Goal: Find specific page/section: Find specific page/section

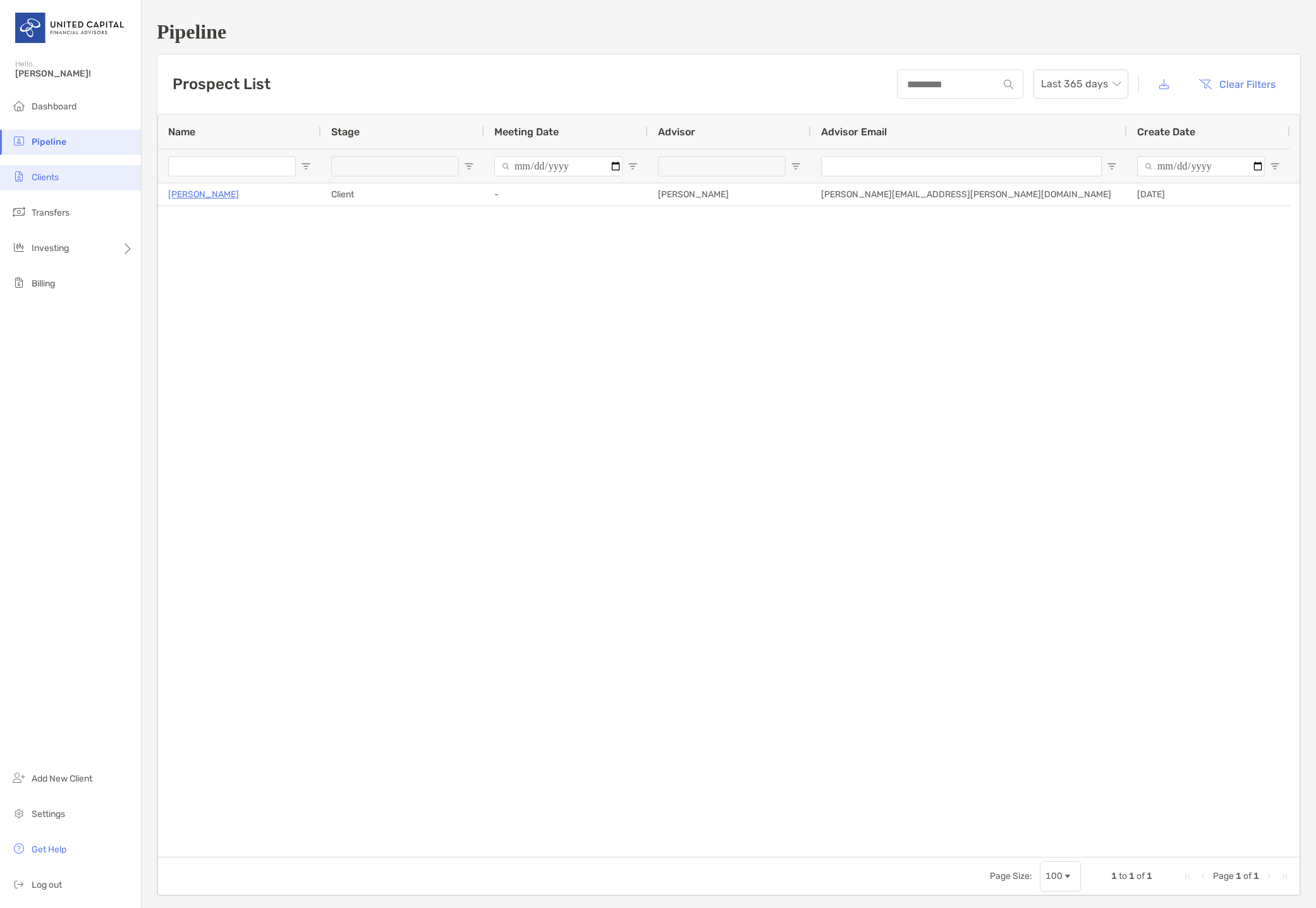
click at [47, 174] on span "Clients" at bounding box center [45, 177] width 27 height 11
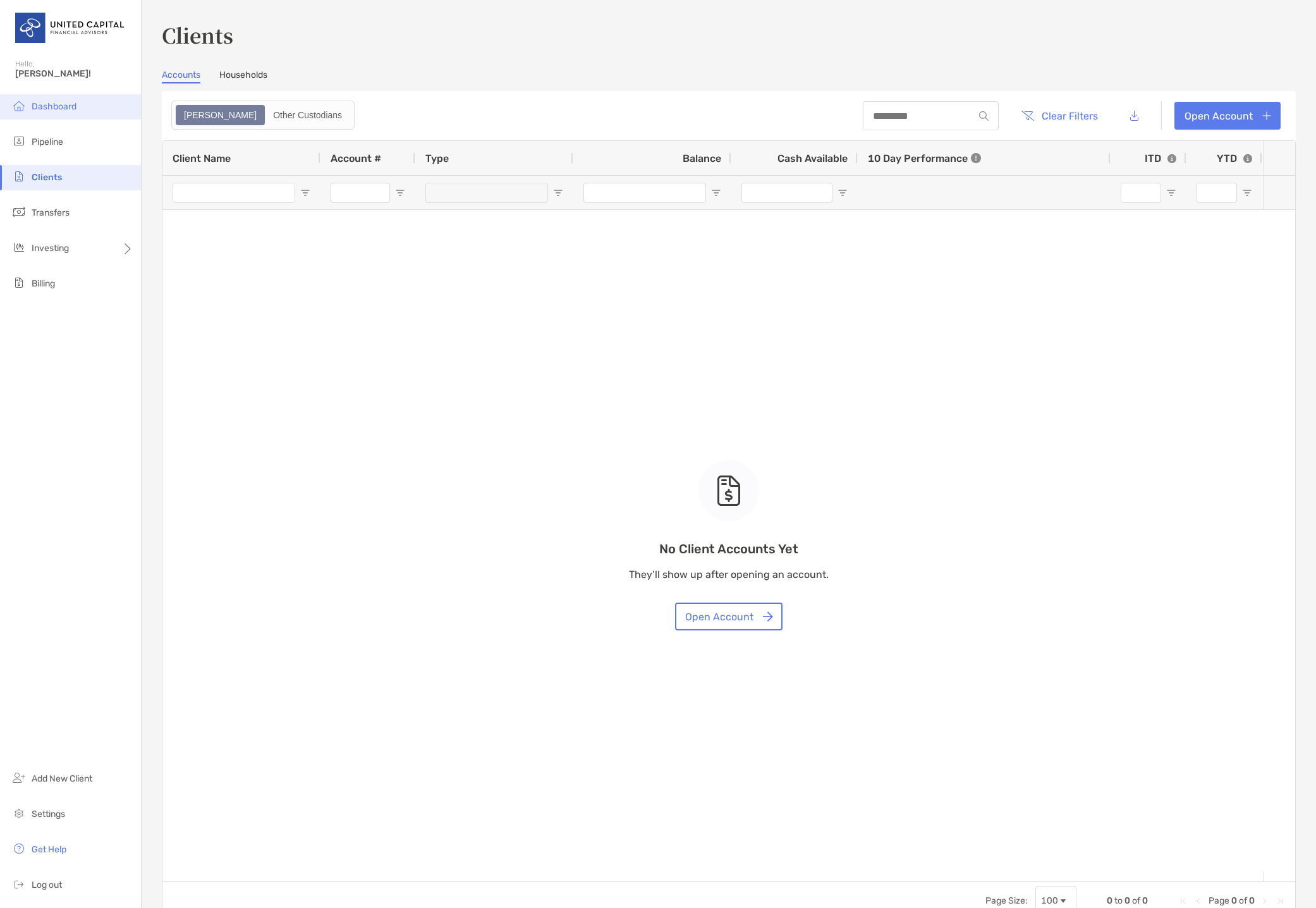
click at [91, 115] on li "Dashboard" at bounding box center [70, 107] width 141 height 26
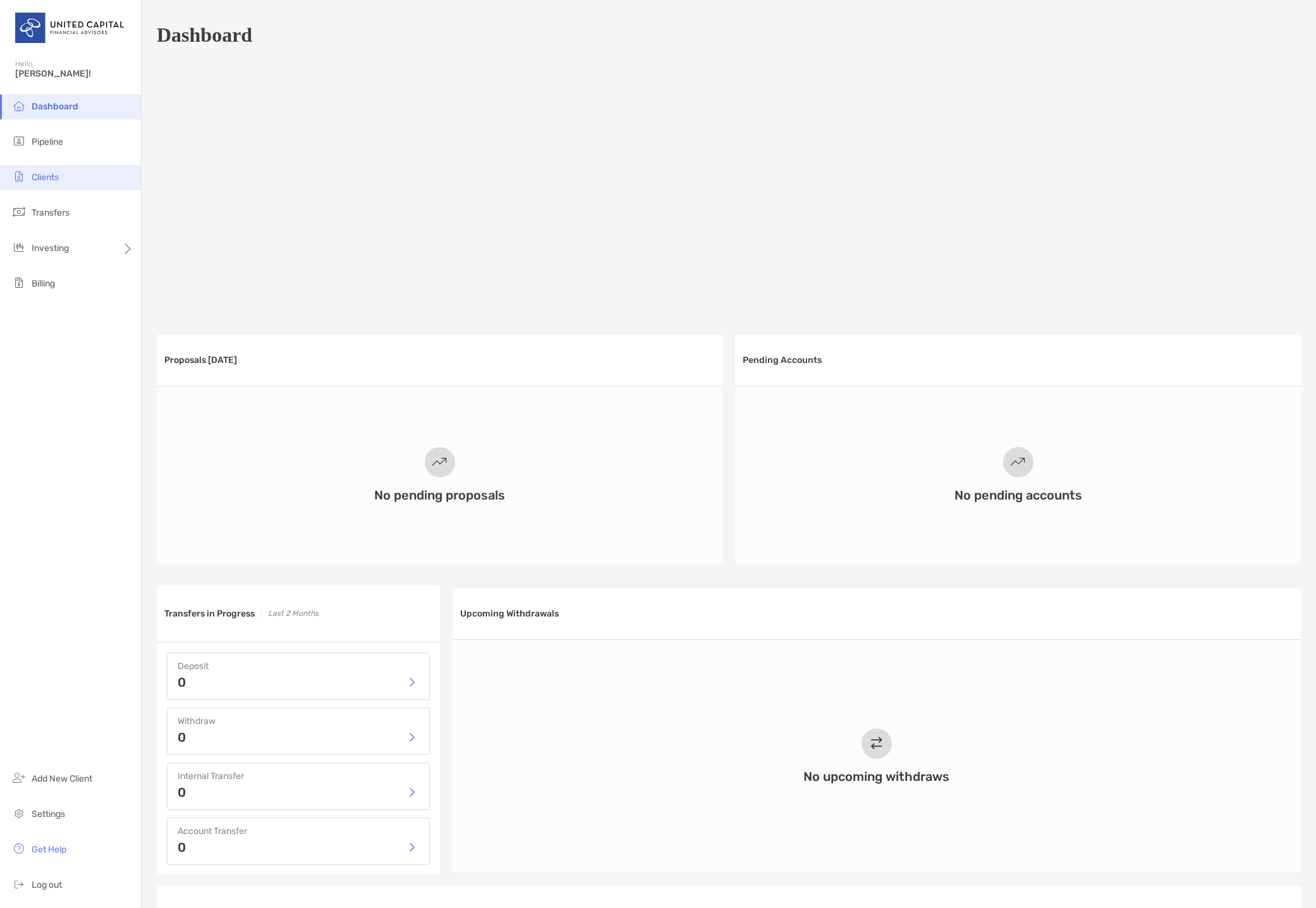
click at [88, 179] on li "Clients" at bounding box center [70, 177] width 141 height 26
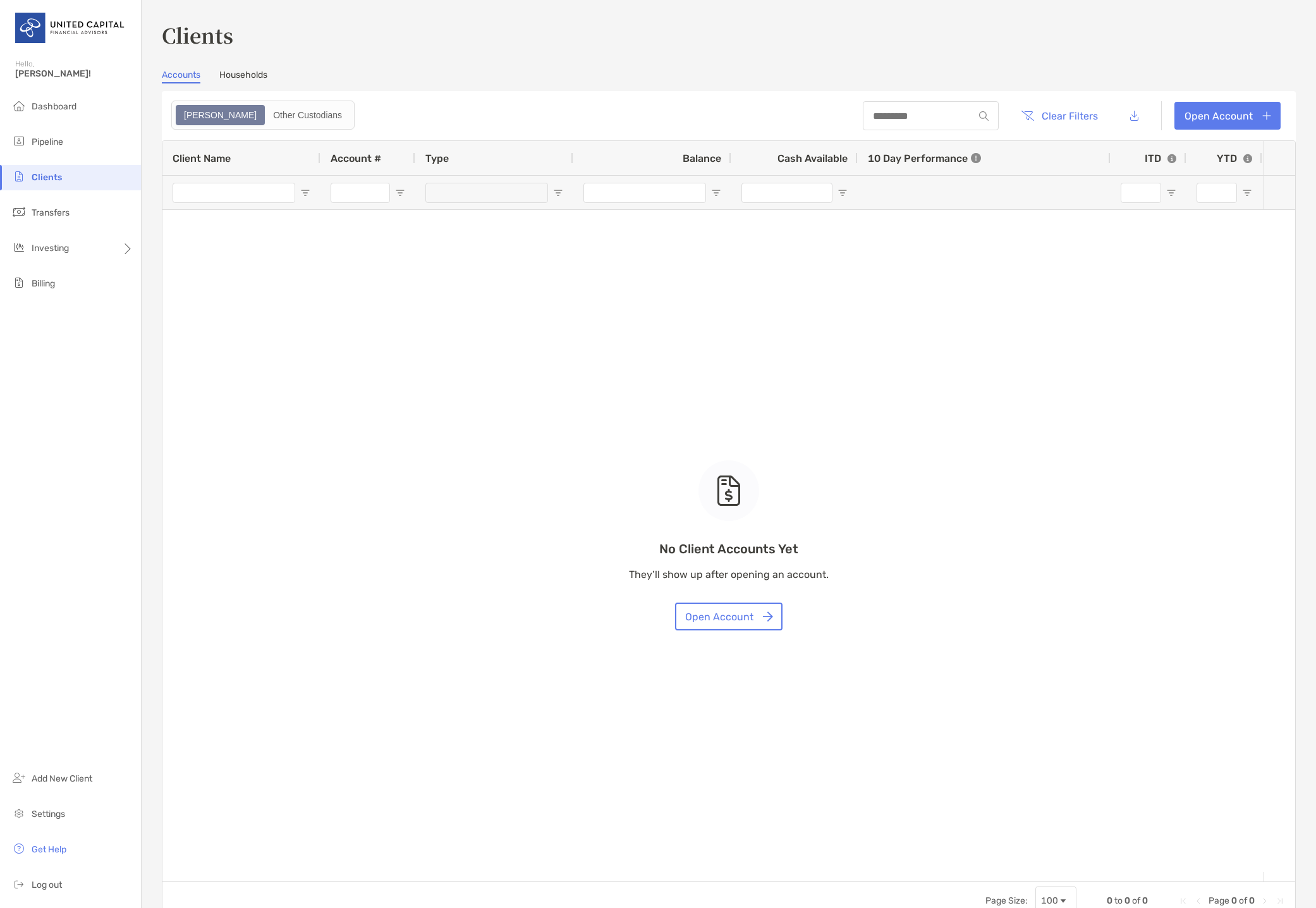
click at [239, 79] on link "Households" at bounding box center [243, 77] width 48 height 14
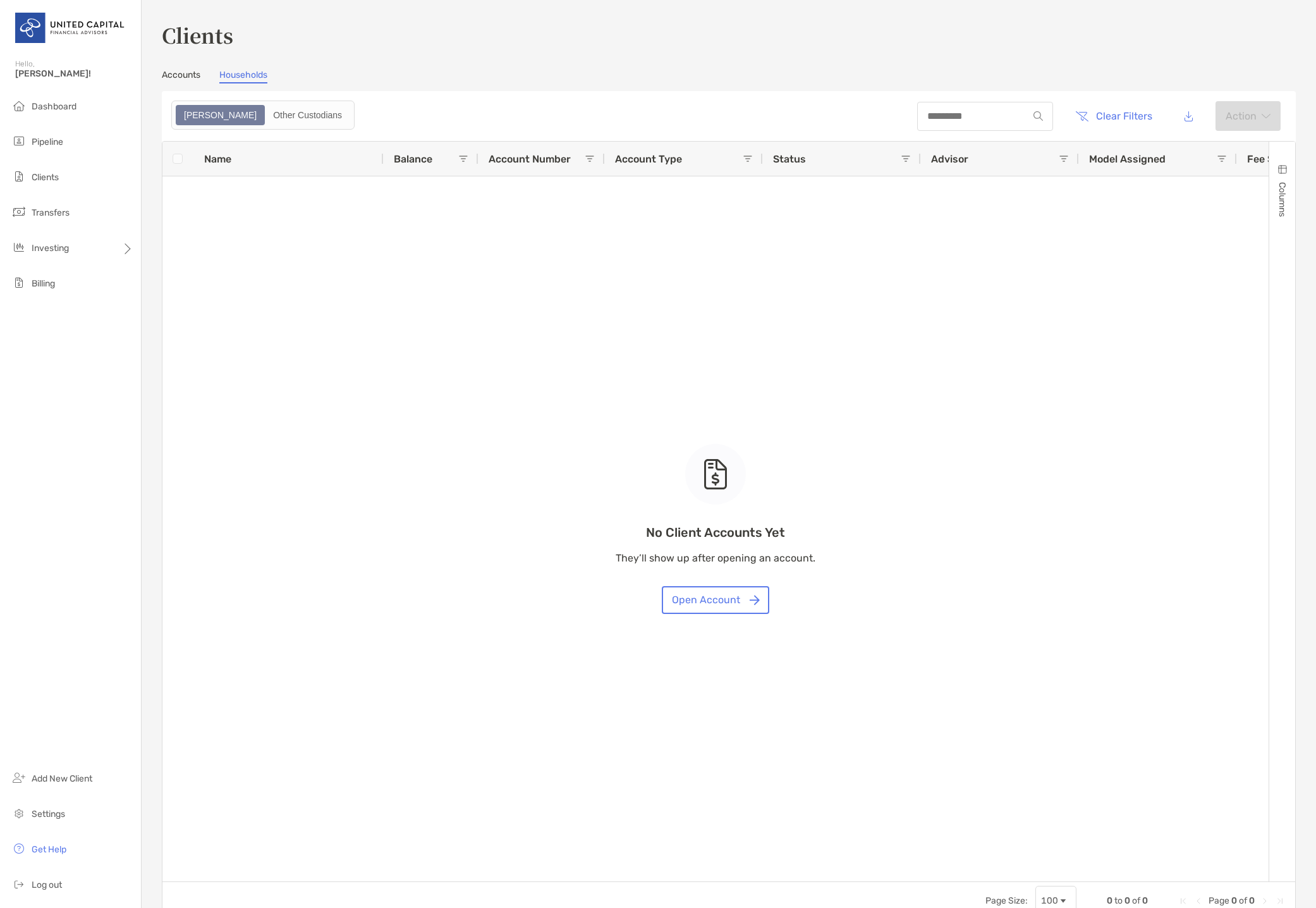
click at [162, 71] on link "Accounts" at bounding box center [181, 77] width 39 height 14
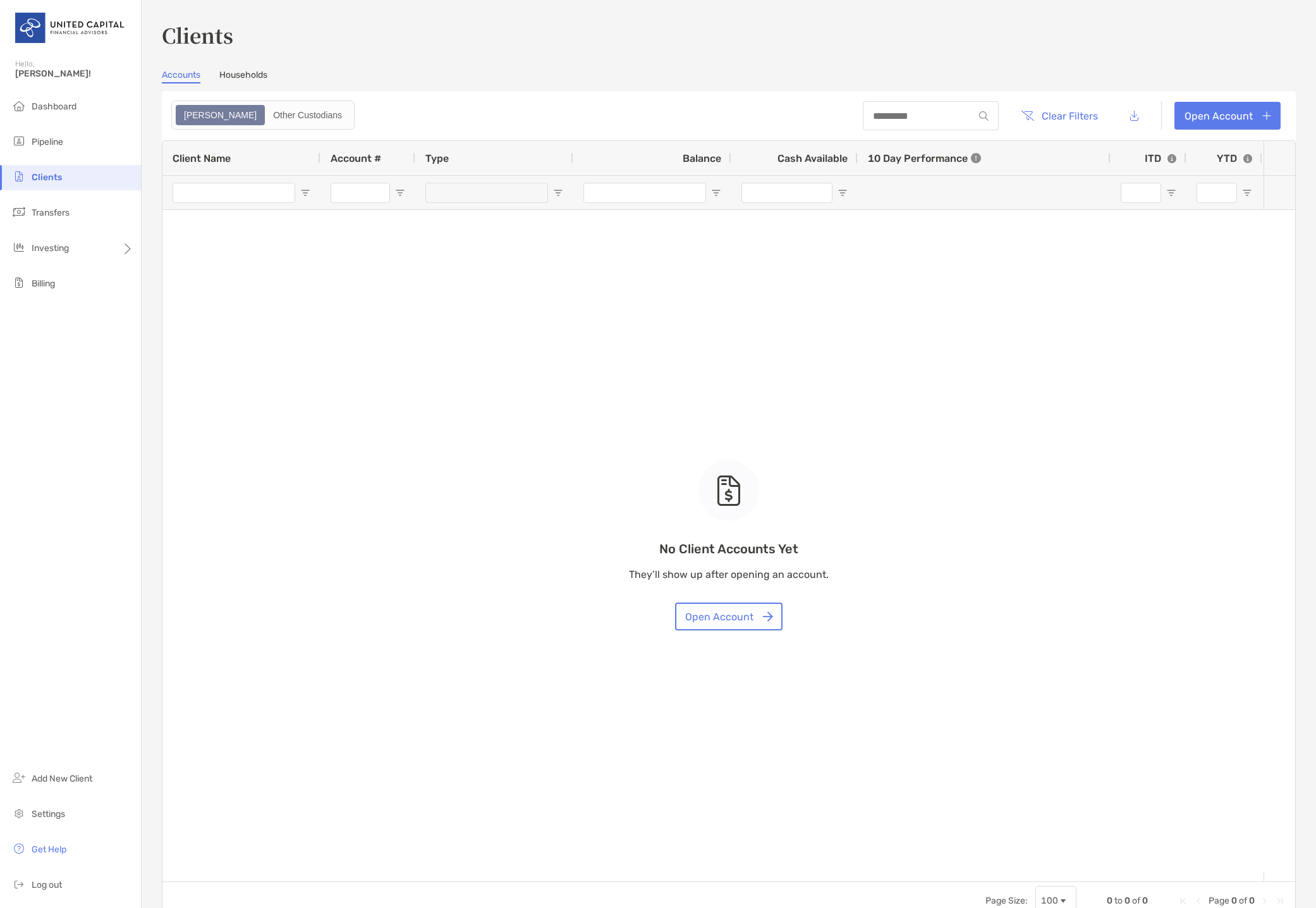
click at [222, 187] on div "No Client Accounts Yet They’ll show up after opening an account. Open Account" at bounding box center [729, 511] width 1132 height 740
click at [222, 201] on div "No Client Accounts Yet They’ll show up after opening an account. Open Account" at bounding box center [729, 511] width 1132 height 740
click at [225, 198] on div "No Client Accounts Yet They’ll show up after opening an account. Open Account" at bounding box center [729, 511] width 1132 height 740
click at [232, 194] on div "No Client Accounts Yet They’ll show up after opening an account. Open Account" at bounding box center [729, 511] width 1132 height 740
drag, startPoint x: 232, startPoint y: 194, endPoint x: 232, endPoint y: 186, distance: 8.0
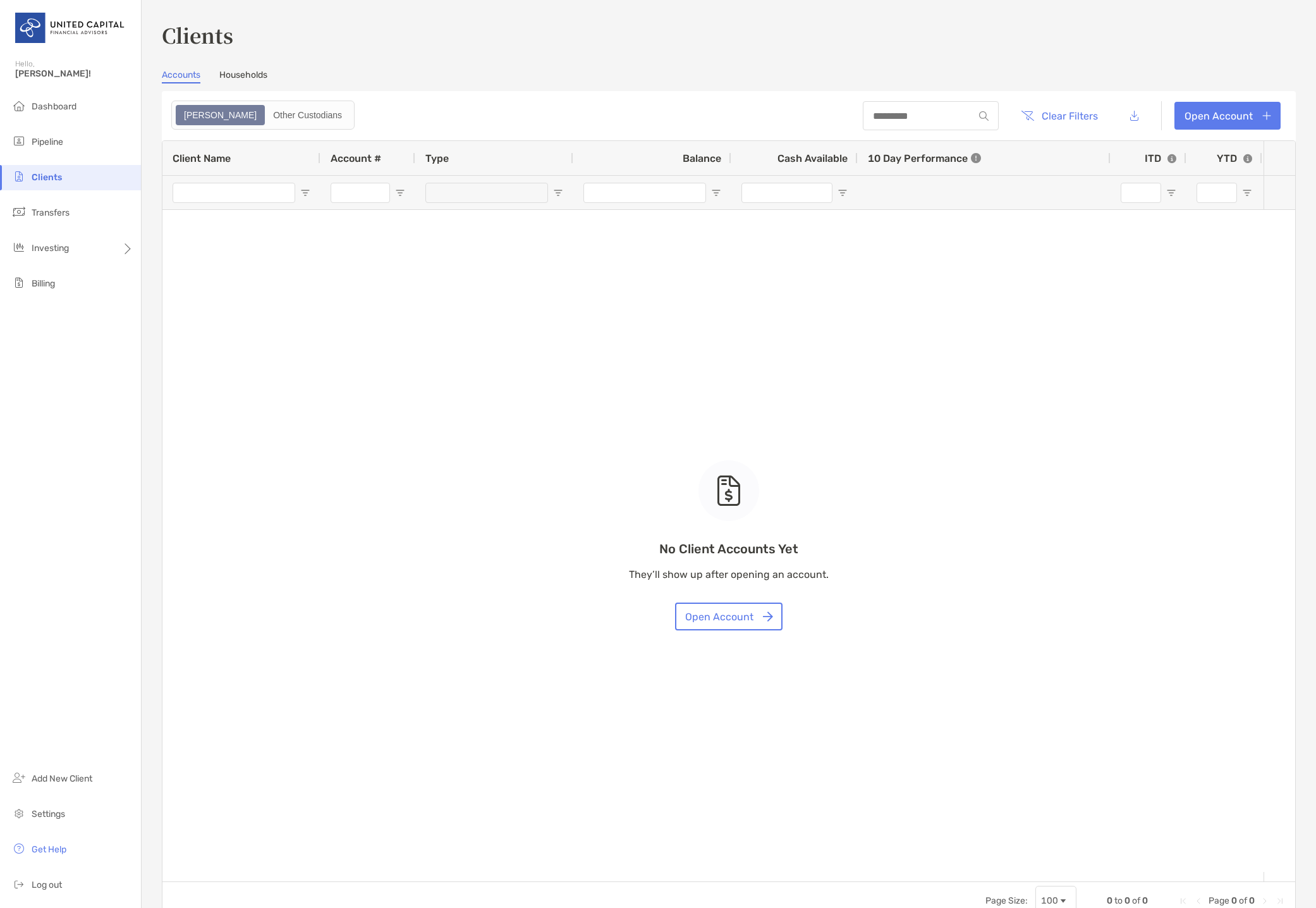
click at [232, 191] on div "No Client Accounts Yet They’ll show up after opening an account. Open Account" at bounding box center [729, 511] width 1132 height 740
click at [232, 186] on div "No Client Accounts Yet They’ll show up after opening an account. Open Account" at bounding box center [729, 511] width 1132 height 740
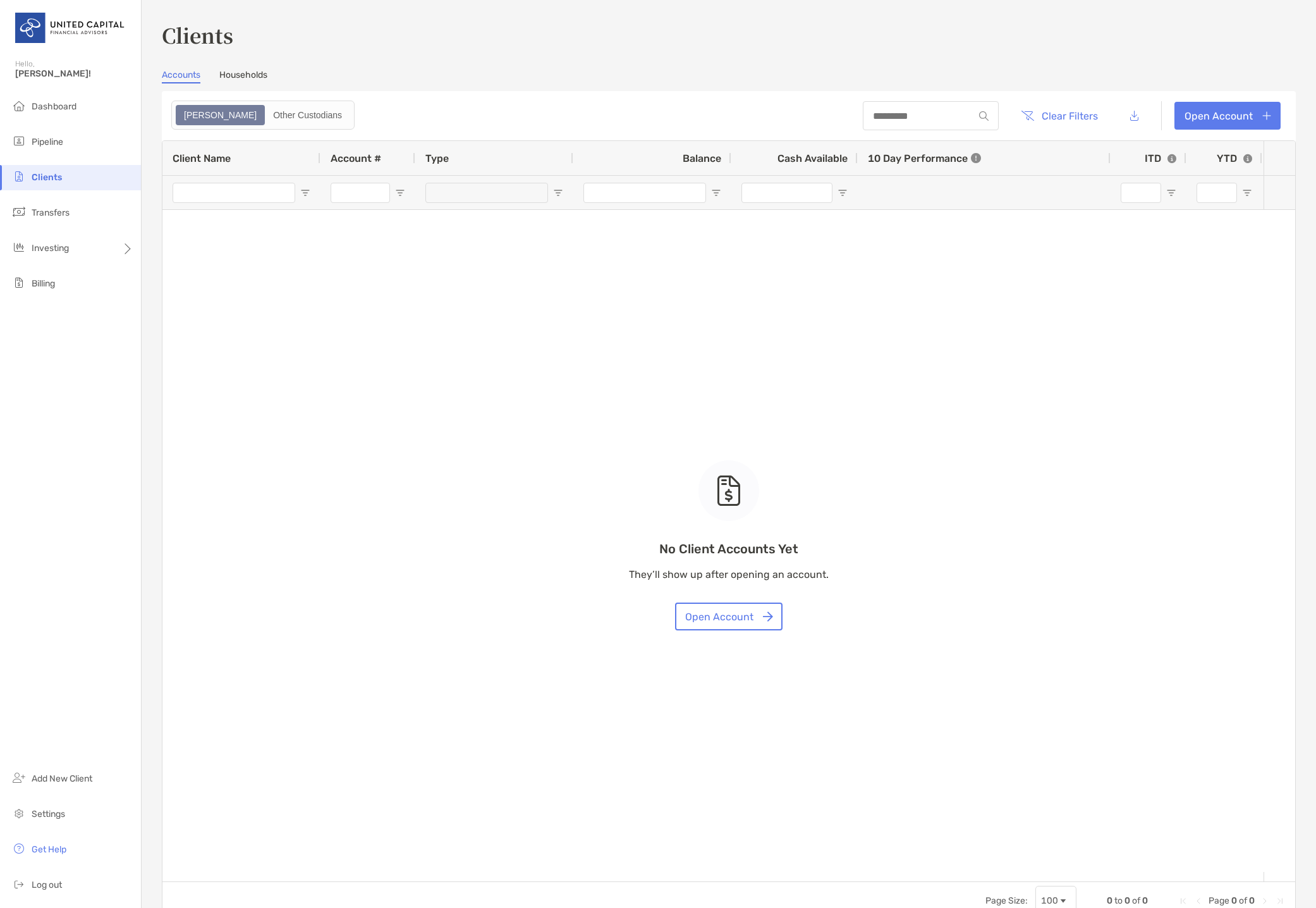
click at [232, 186] on div "No Client Accounts Yet They’ll show up after opening an account. Open Account" at bounding box center [729, 511] width 1132 height 740
click at [933, 119] on input at bounding box center [918, 116] width 111 height 11
type input "******"
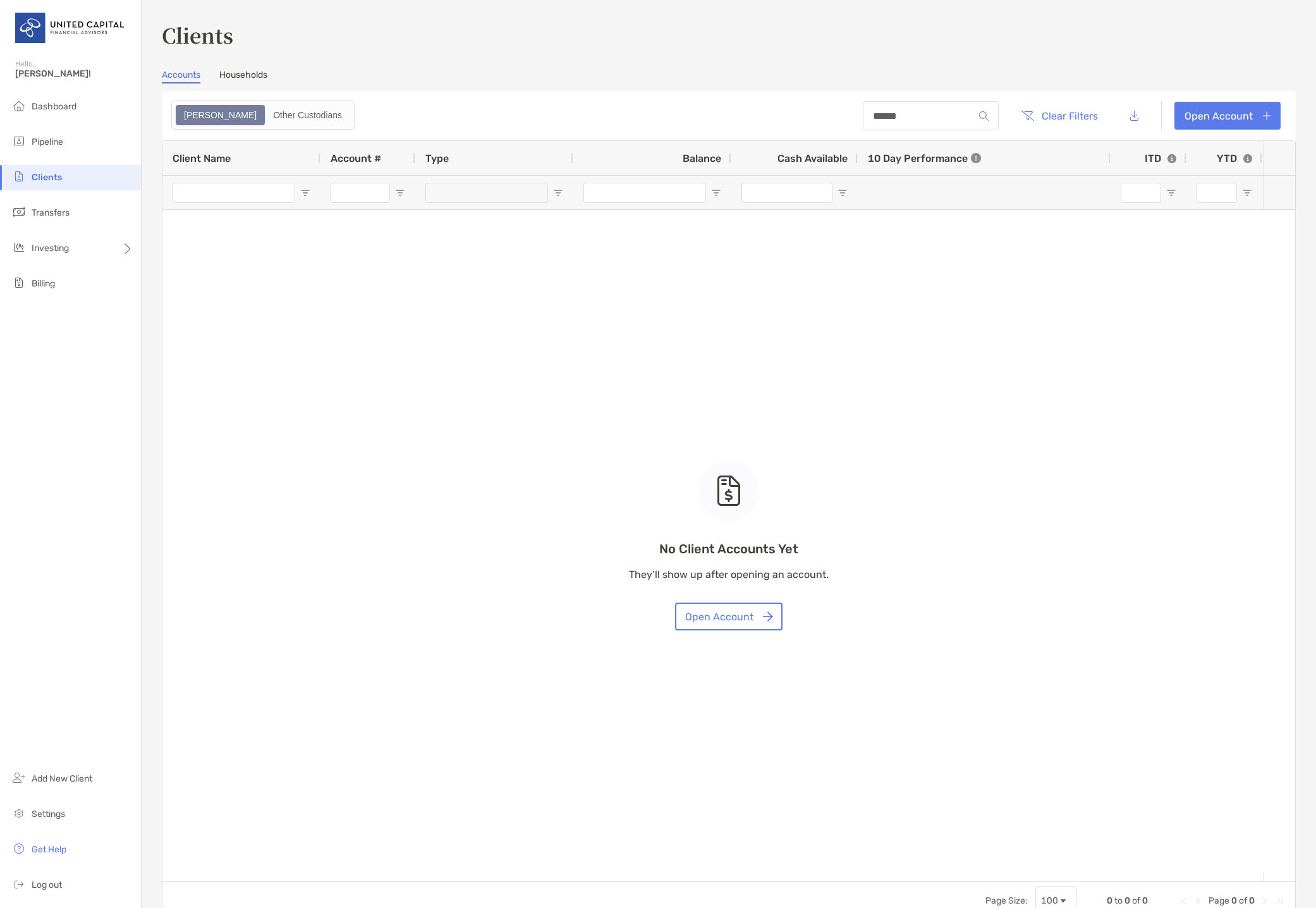
click at [960, 108] on div "******" at bounding box center [930, 116] width 136 height 29
click at [979, 114] on img at bounding box center [984, 116] width 9 height 9
drag, startPoint x: 974, startPoint y: 114, endPoint x: 517, endPoint y: 12, distance: 468.2
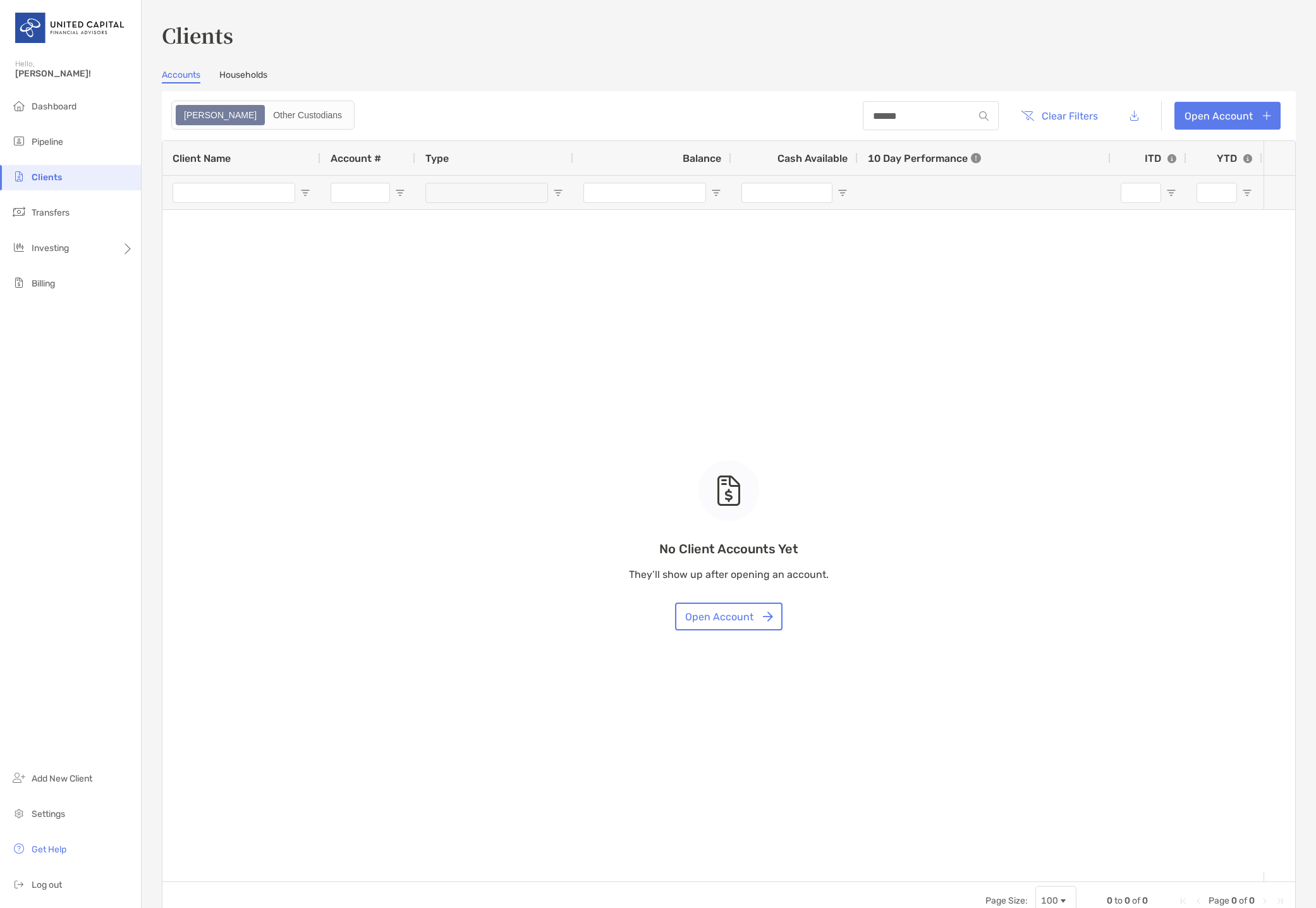
click at [946, 103] on div "******" at bounding box center [930, 116] width 136 height 29
click at [78, 116] on li "Dashboard" at bounding box center [70, 107] width 141 height 26
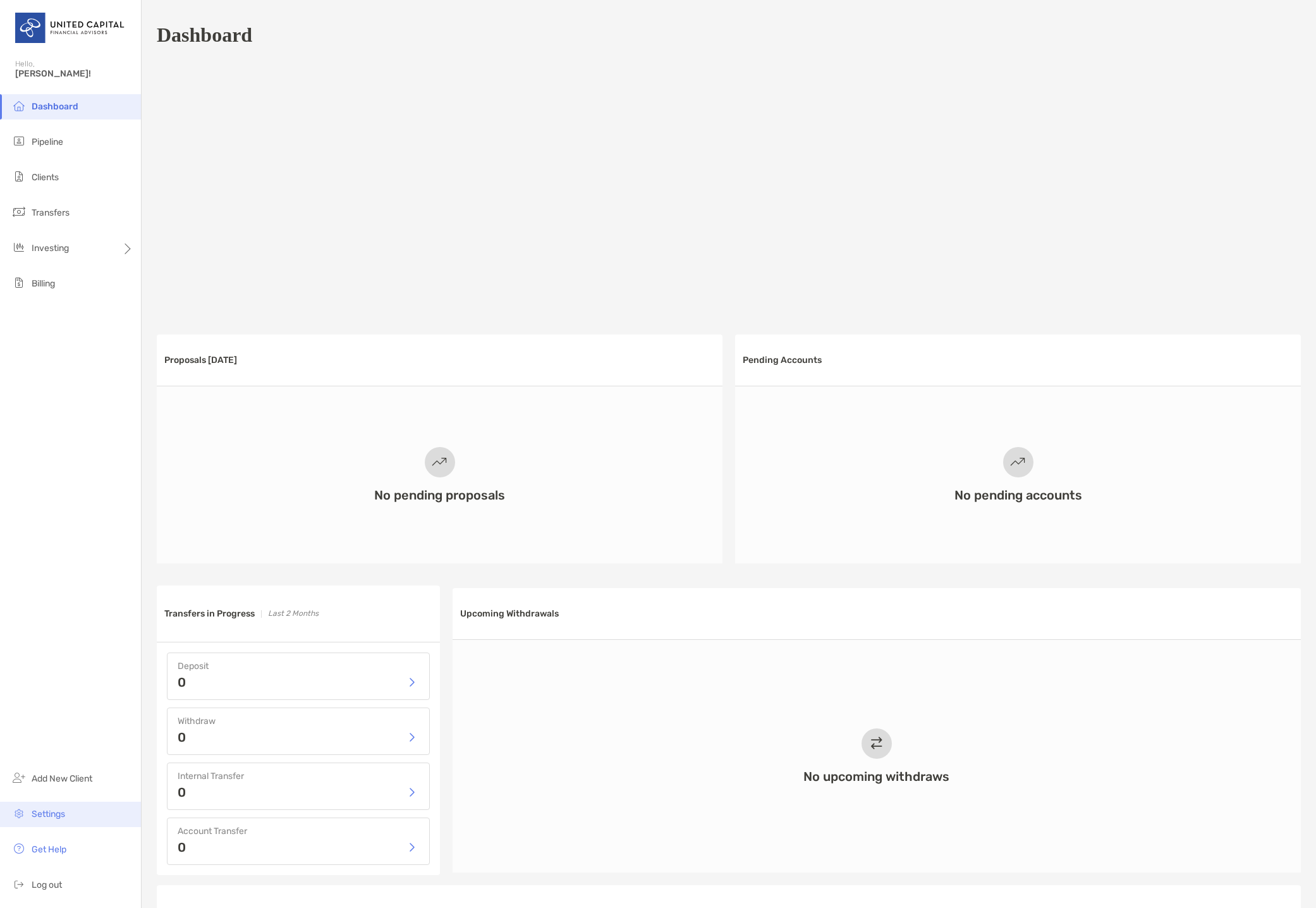
click at [70, 816] on li "Settings" at bounding box center [70, 814] width 141 height 26
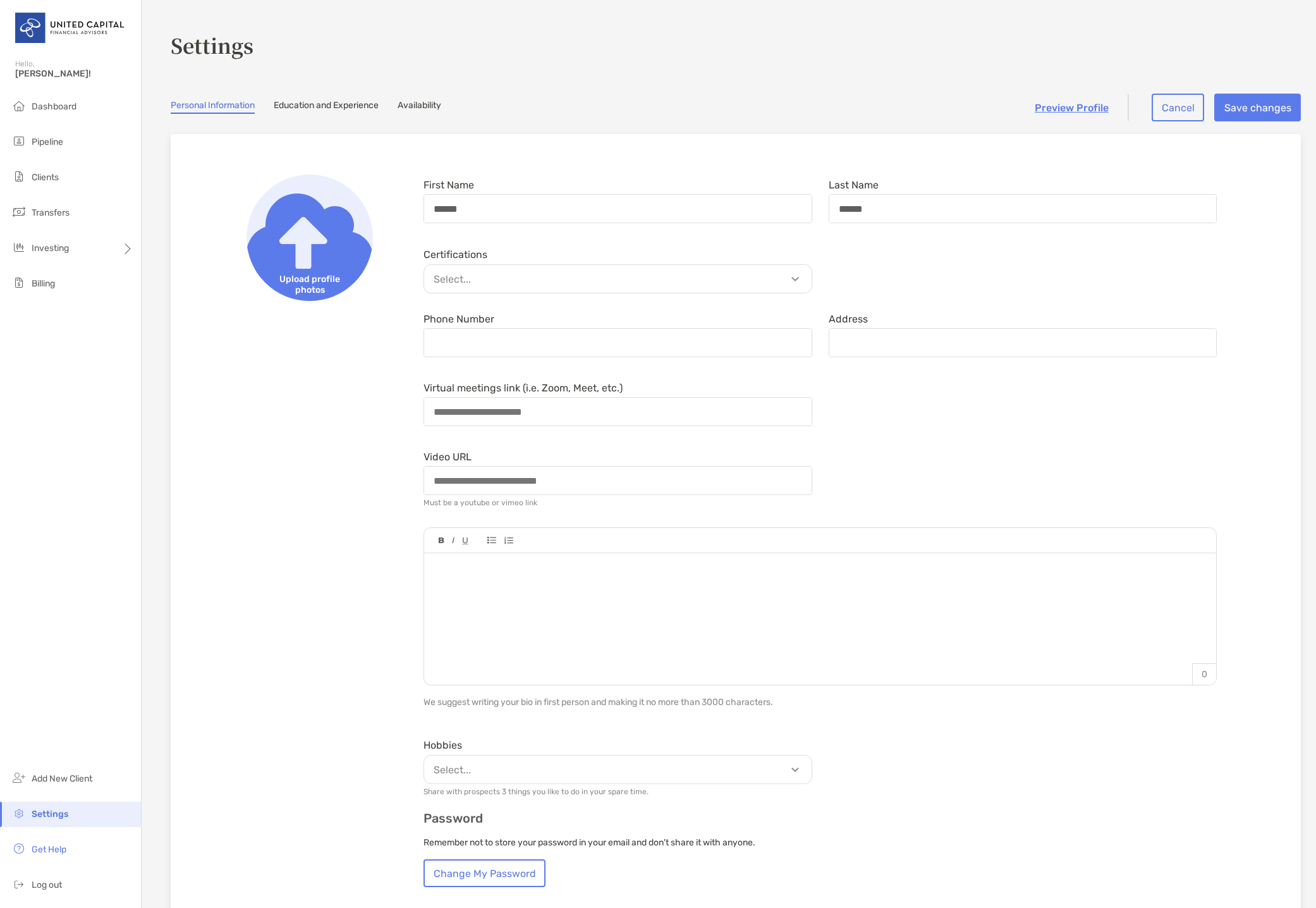
click at [314, 109] on link "Education and Experience" at bounding box center [325, 107] width 105 height 14
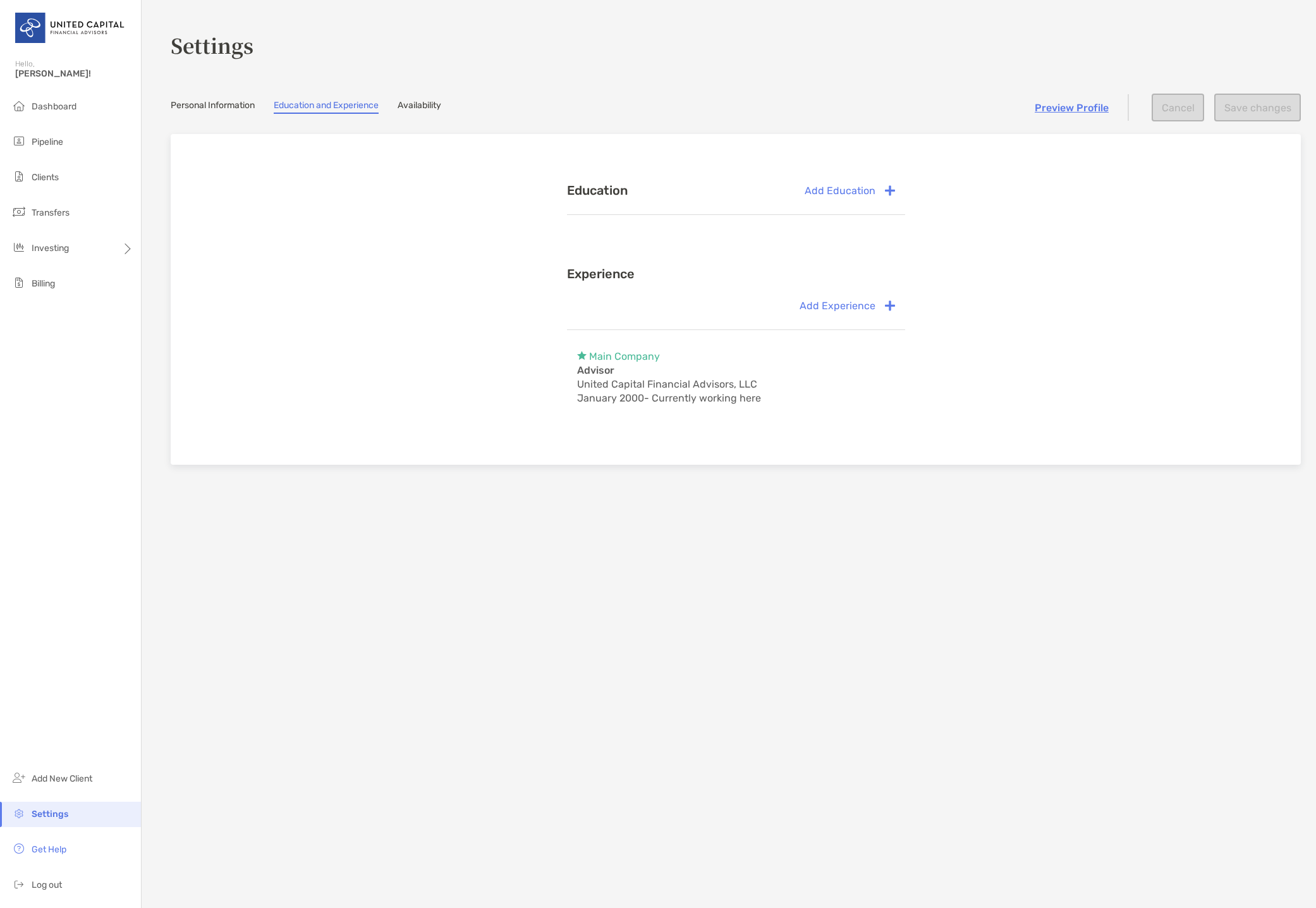
click at [431, 103] on link "Availability" at bounding box center [419, 107] width 43 height 14
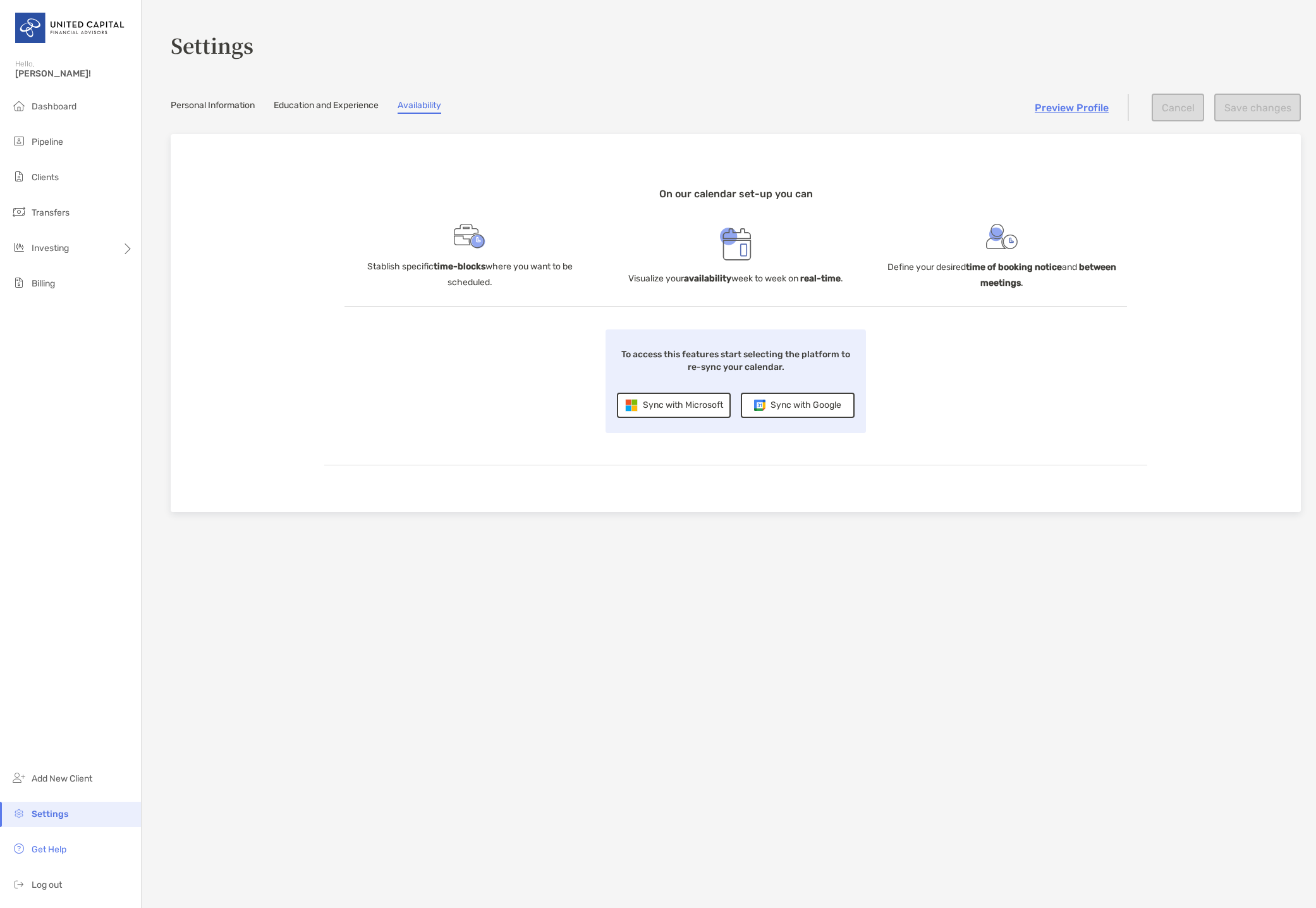
click at [366, 114] on section "Settings Personal Information Education and Experience Availability Preview Pro…" at bounding box center [729, 454] width 1174 height 908
click at [345, 101] on link "Education and Experience" at bounding box center [325, 107] width 105 height 14
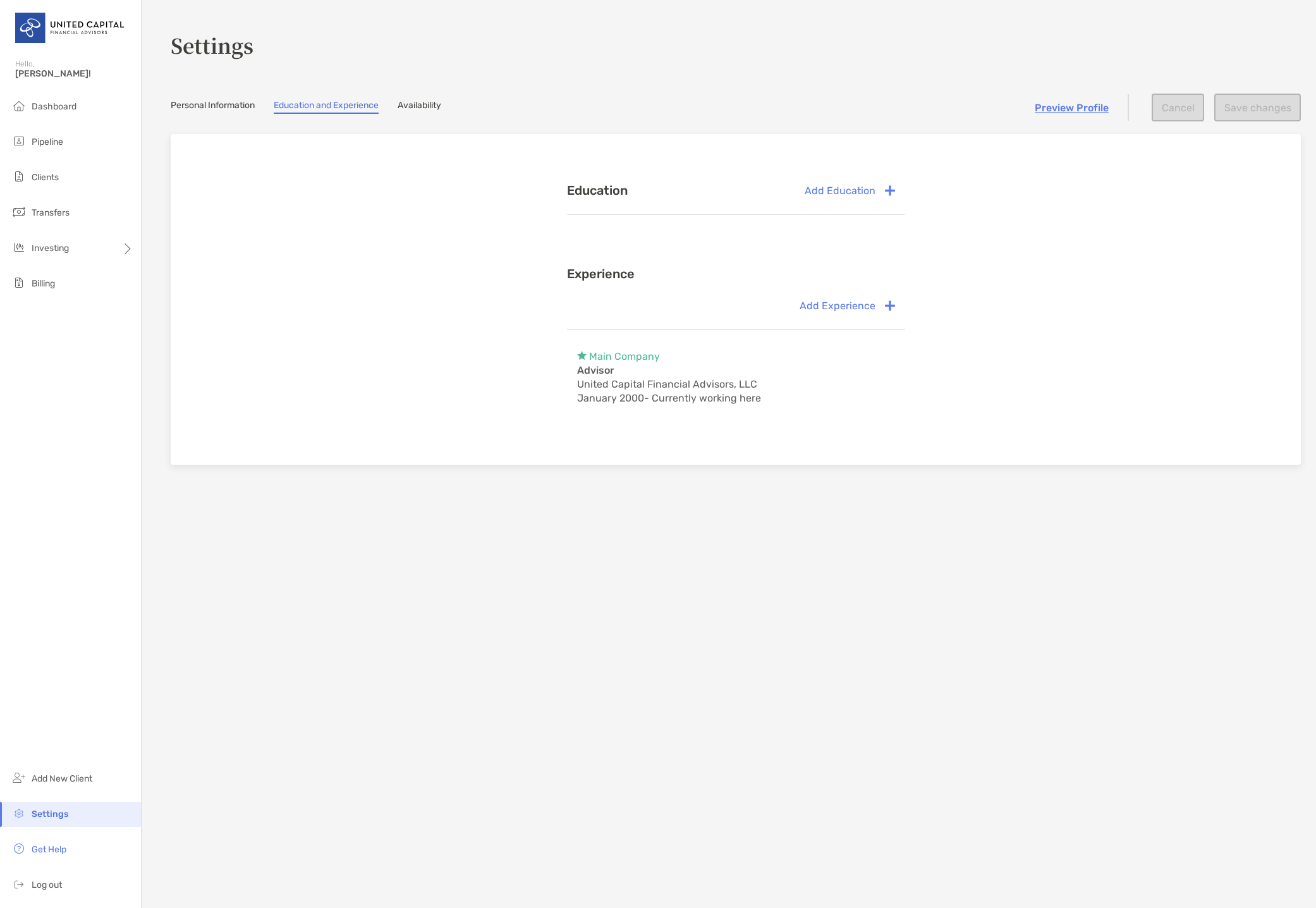
click at [420, 103] on link "Availability" at bounding box center [419, 107] width 43 height 14
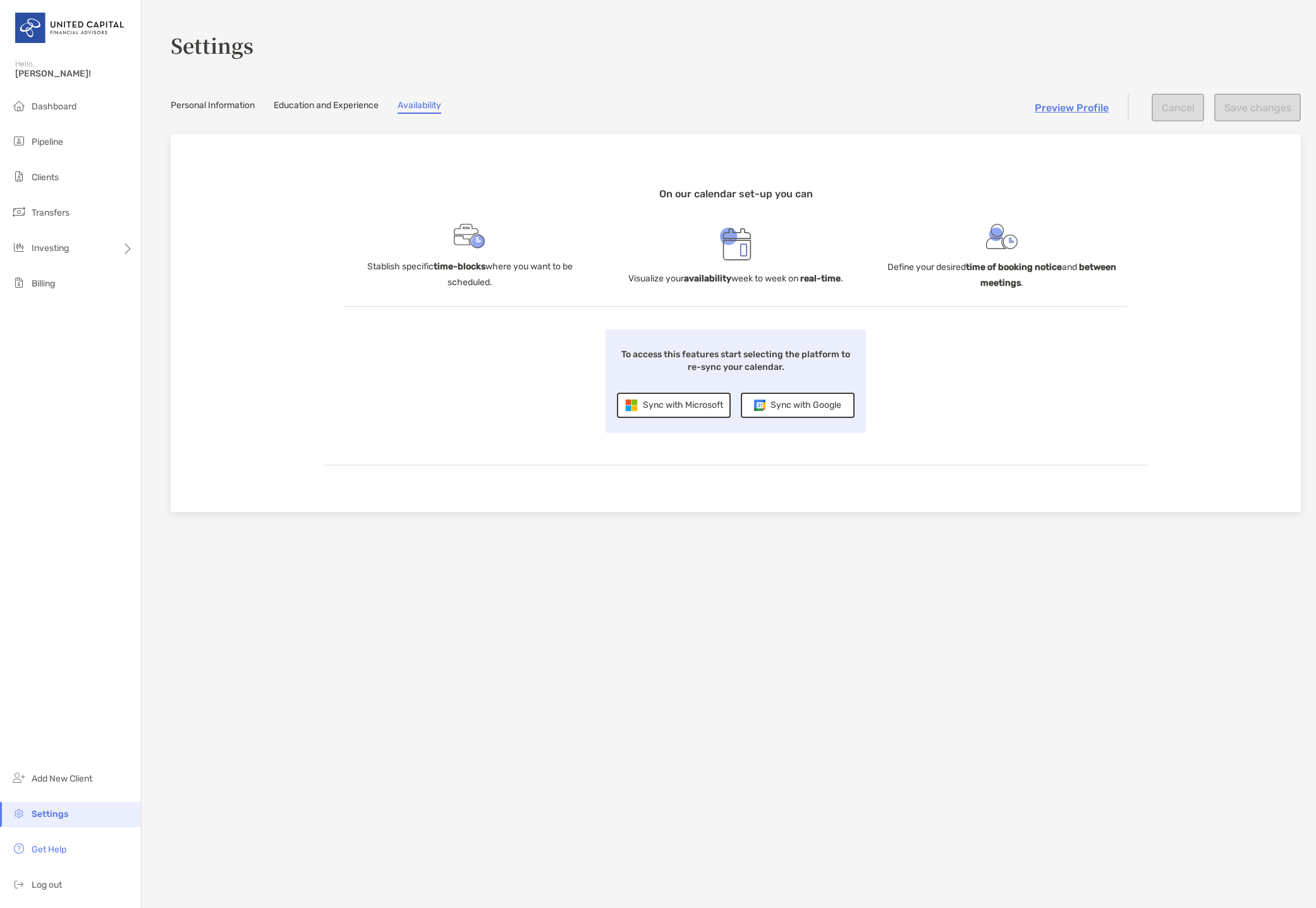
click at [246, 100] on link "Personal Information" at bounding box center [212, 107] width 84 height 14
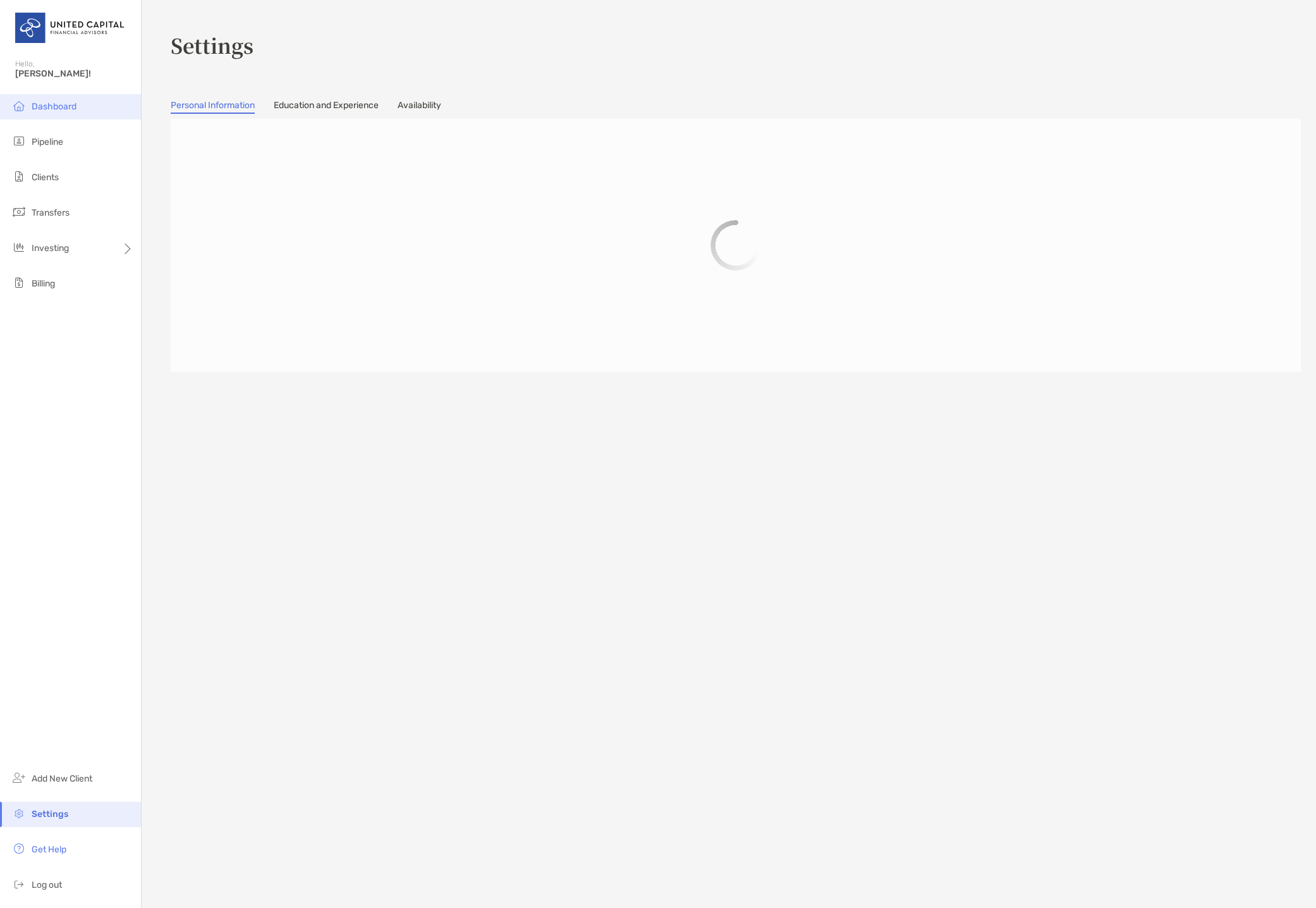
click at [57, 108] on span "Dashboard" at bounding box center [54, 107] width 45 height 11
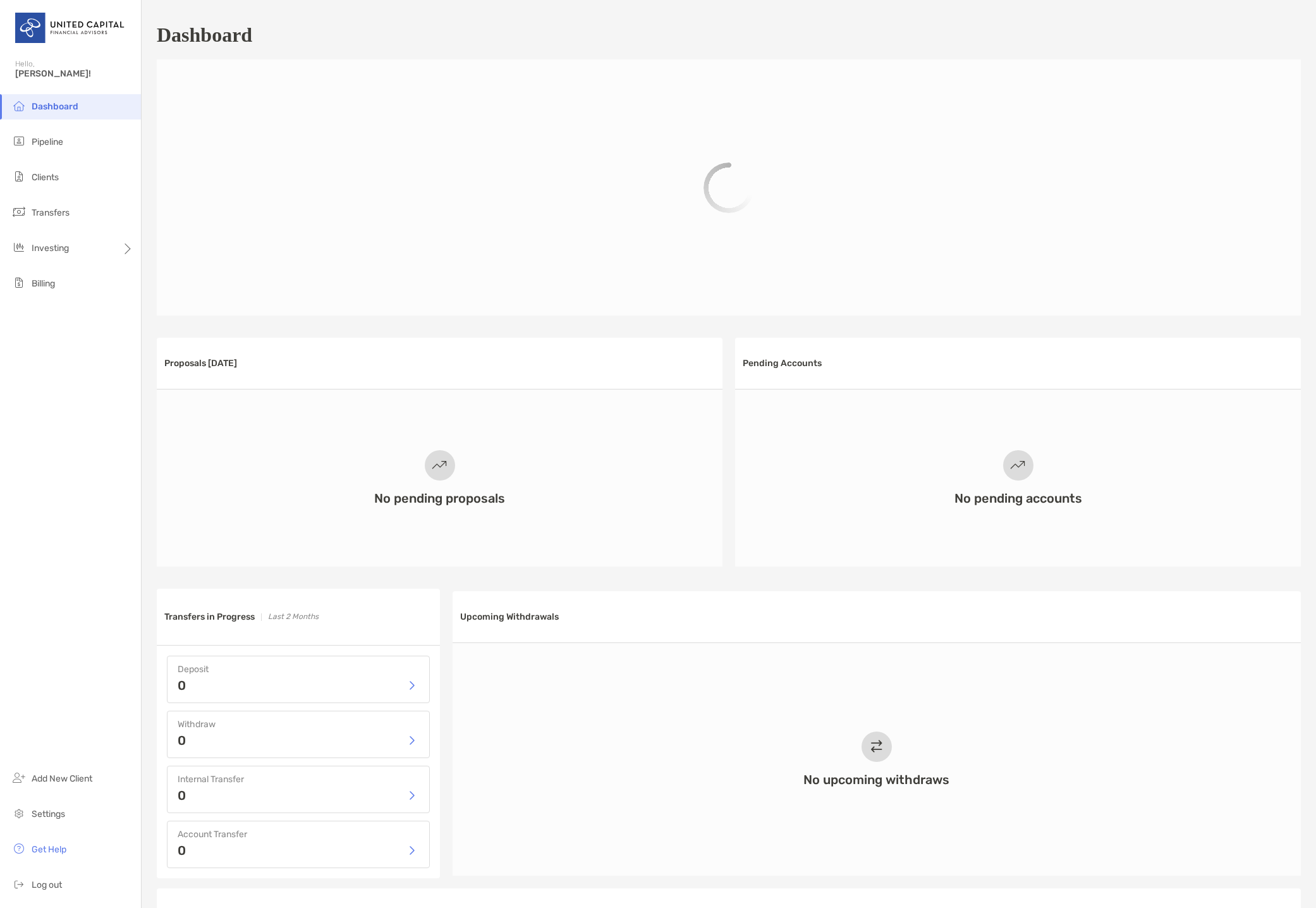
click at [40, 73] on span "[PERSON_NAME]!" at bounding box center [74, 74] width 119 height 11
click at [61, 170] on li "Clients" at bounding box center [70, 177] width 141 height 26
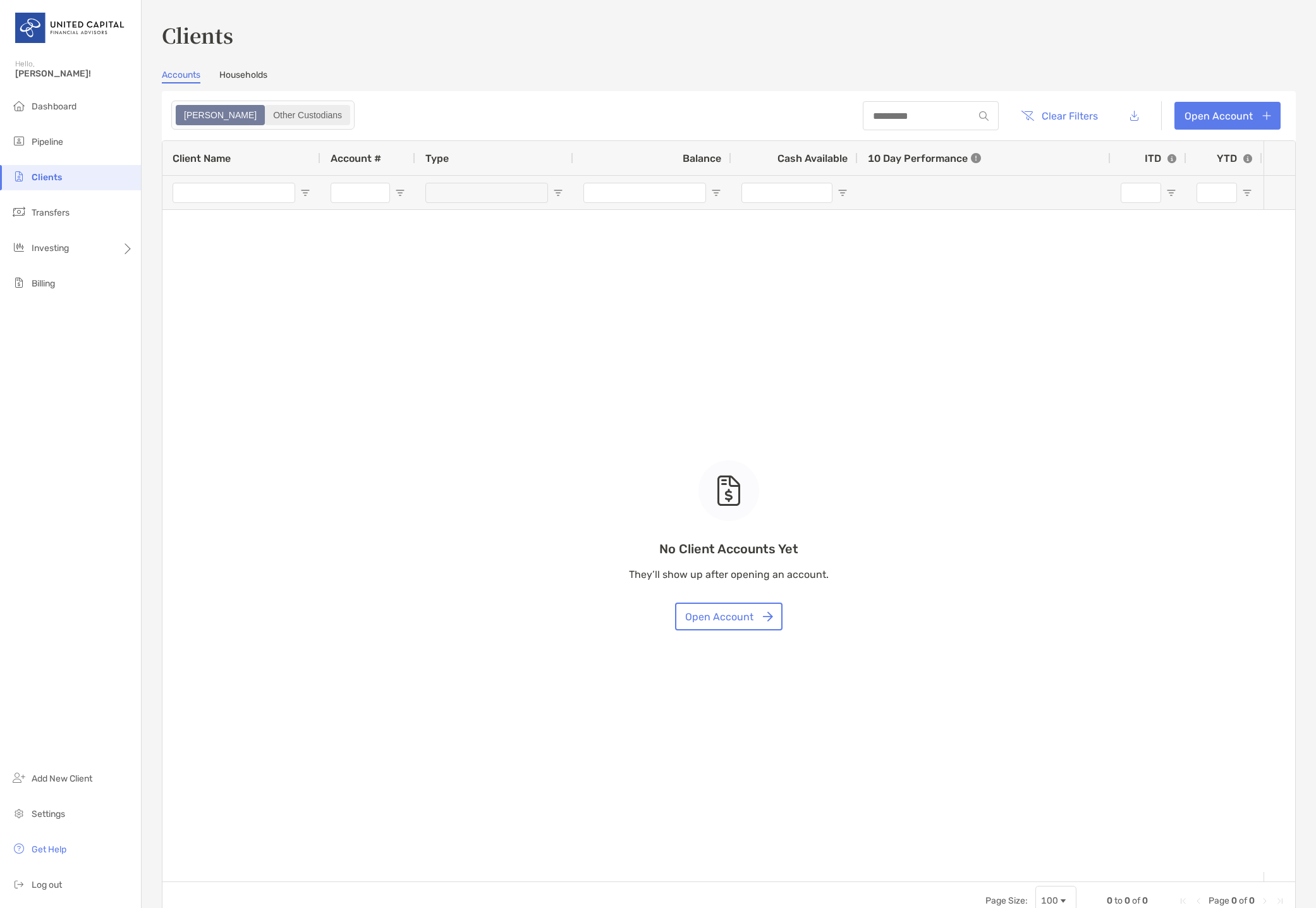
click at [266, 110] on div "Other Custodians" at bounding box center [307, 115] width 83 height 18
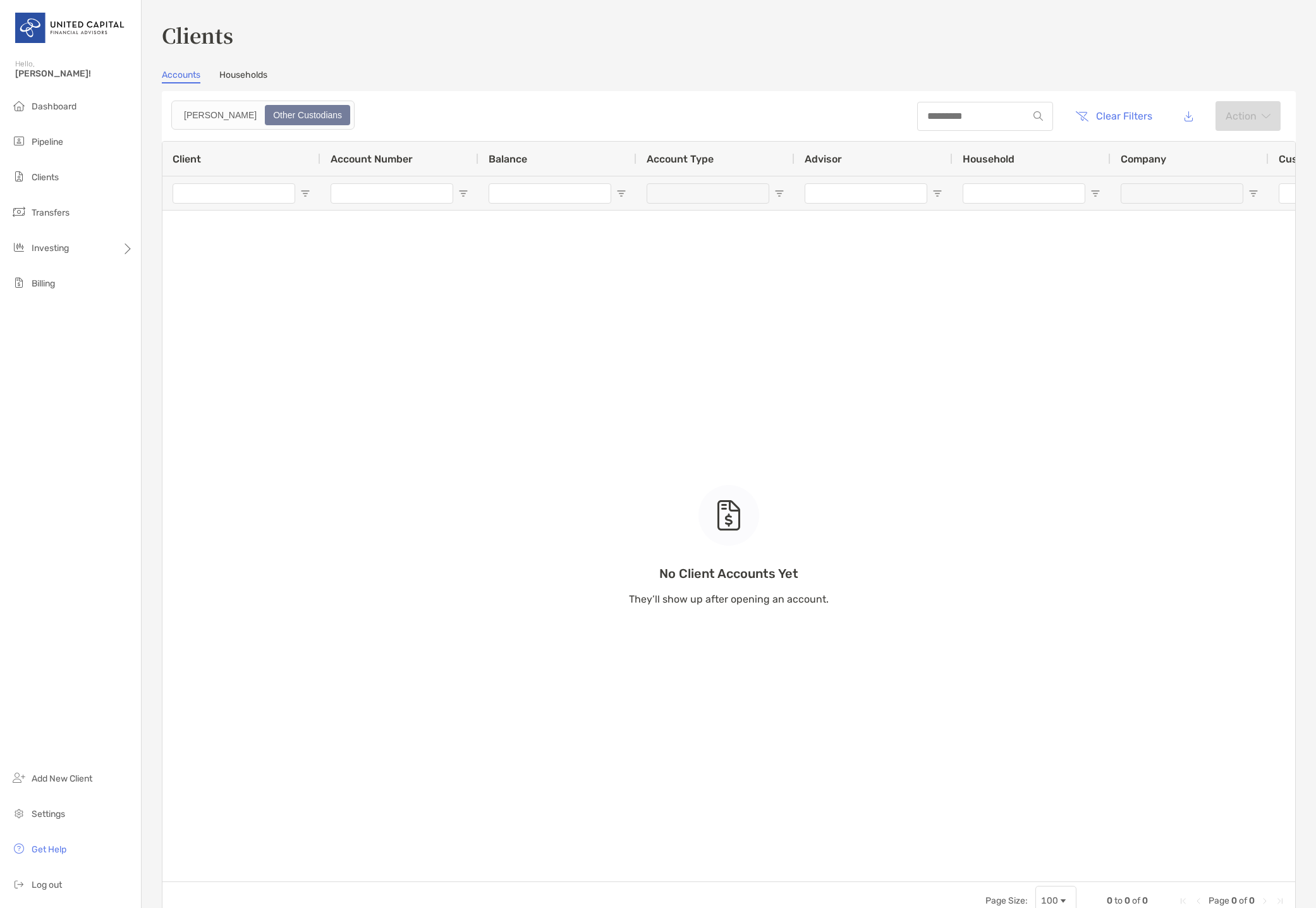
click at [167, 115] on header "Clear Filters Action" at bounding box center [729, 115] width 1134 height 50
click at [186, 107] on div "[PERSON_NAME]" at bounding box center [220, 115] width 87 height 18
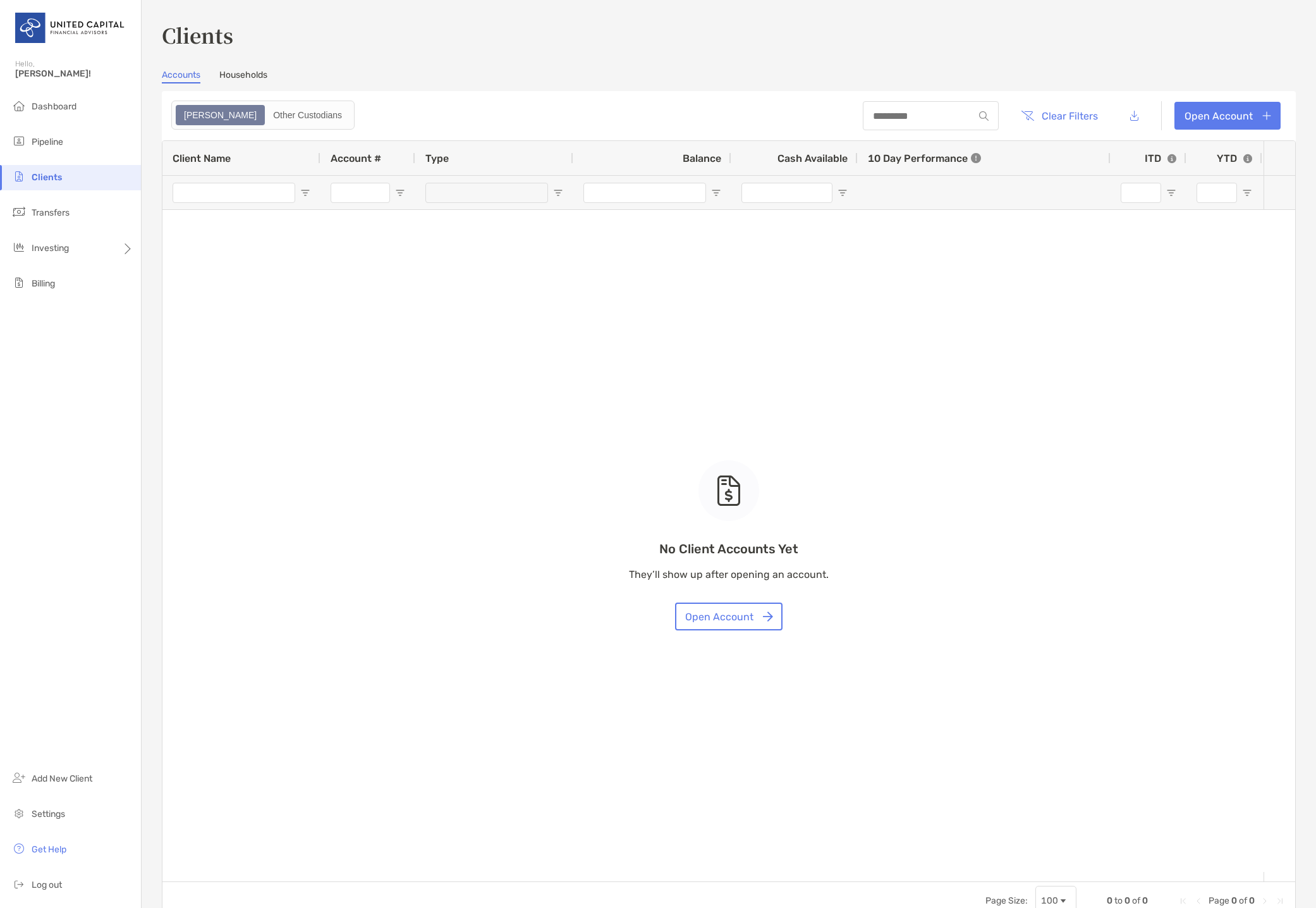
click at [228, 77] on link "Households" at bounding box center [243, 77] width 48 height 14
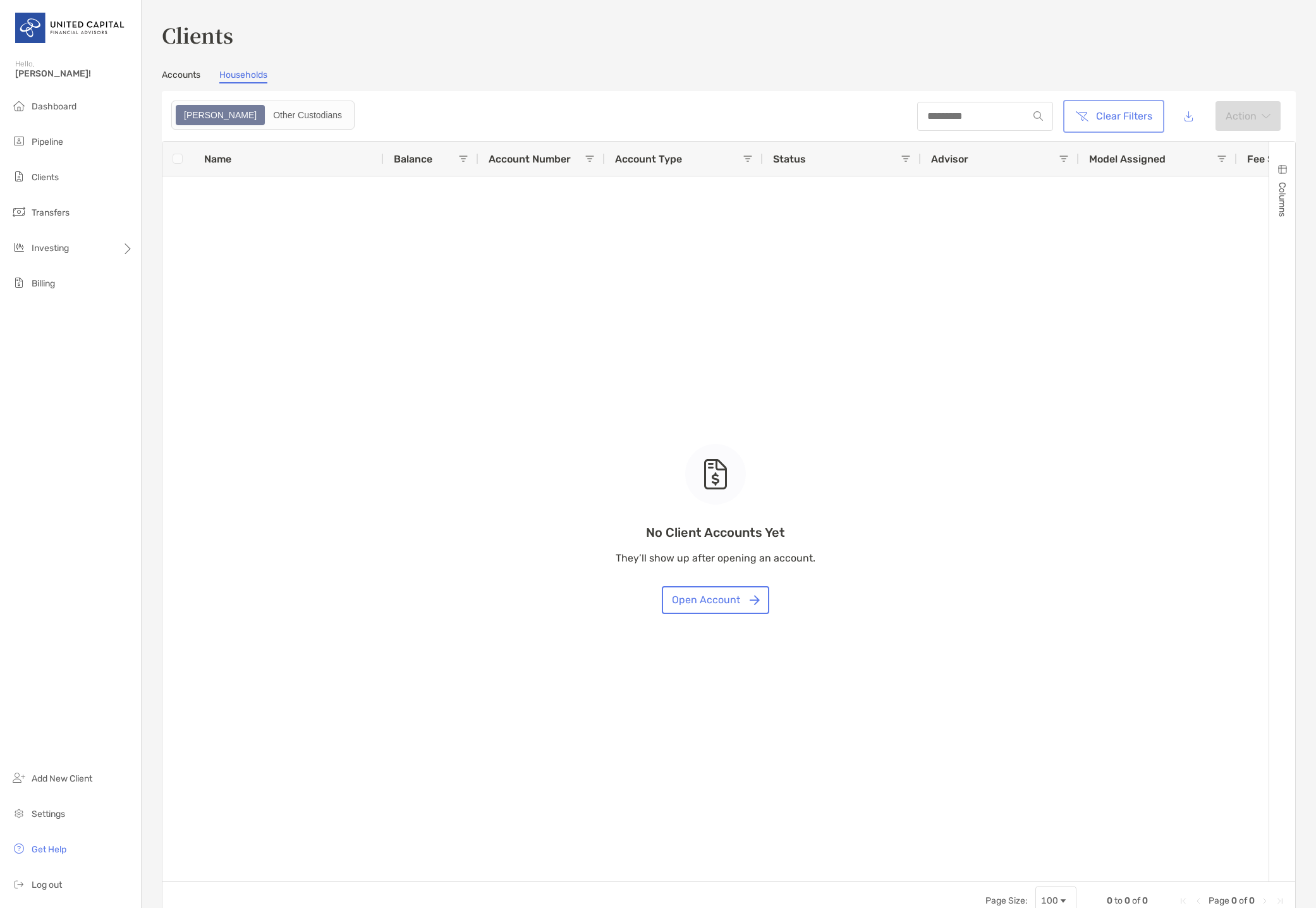
click at [1116, 106] on button "Clear Filters" at bounding box center [1114, 116] width 96 height 28
click at [1070, 112] on button "Clear Filters" at bounding box center [1114, 116] width 96 height 28
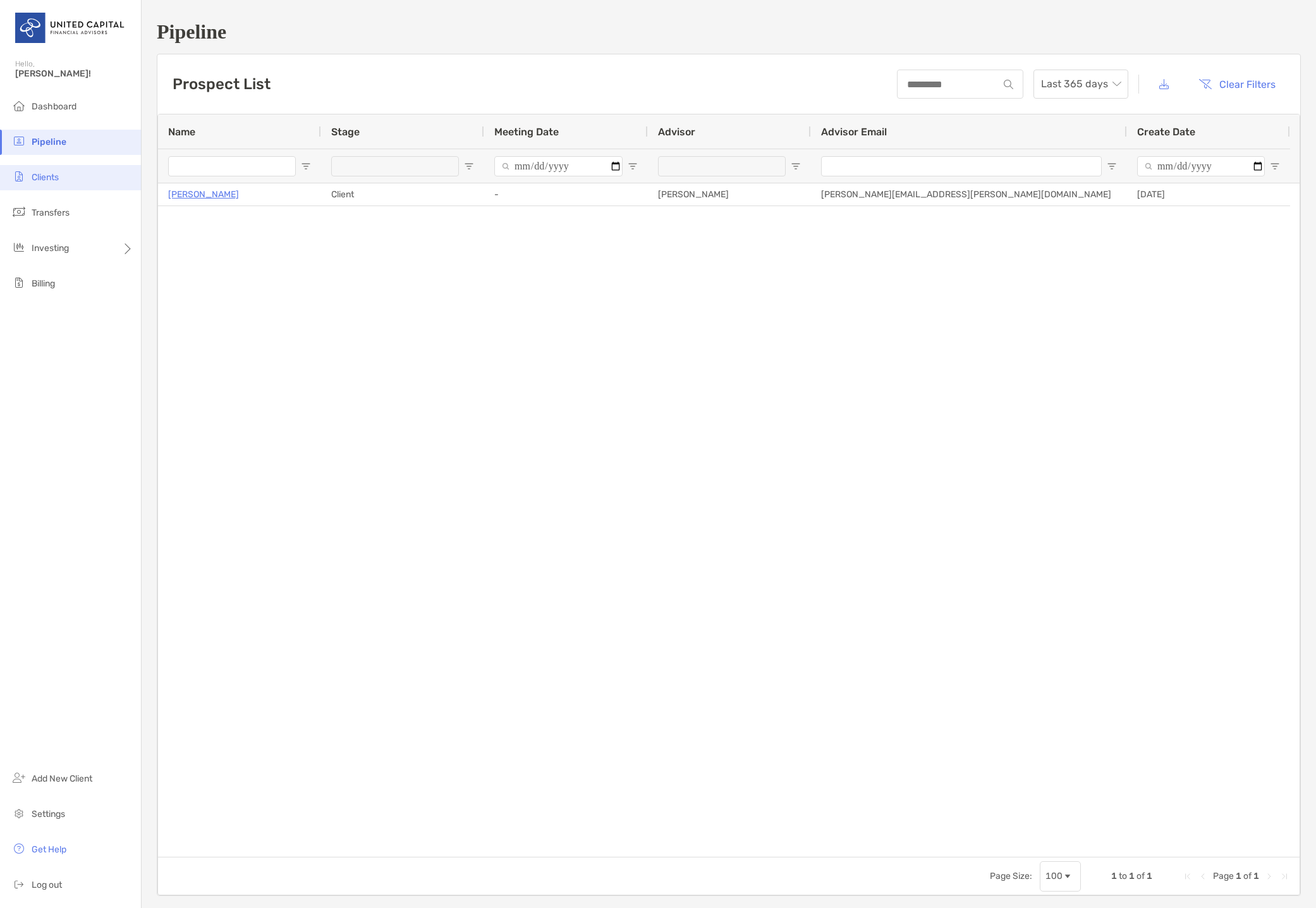
click at [87, 172] on li "Clients" at bounding box center [70, 177] width 141 height 26
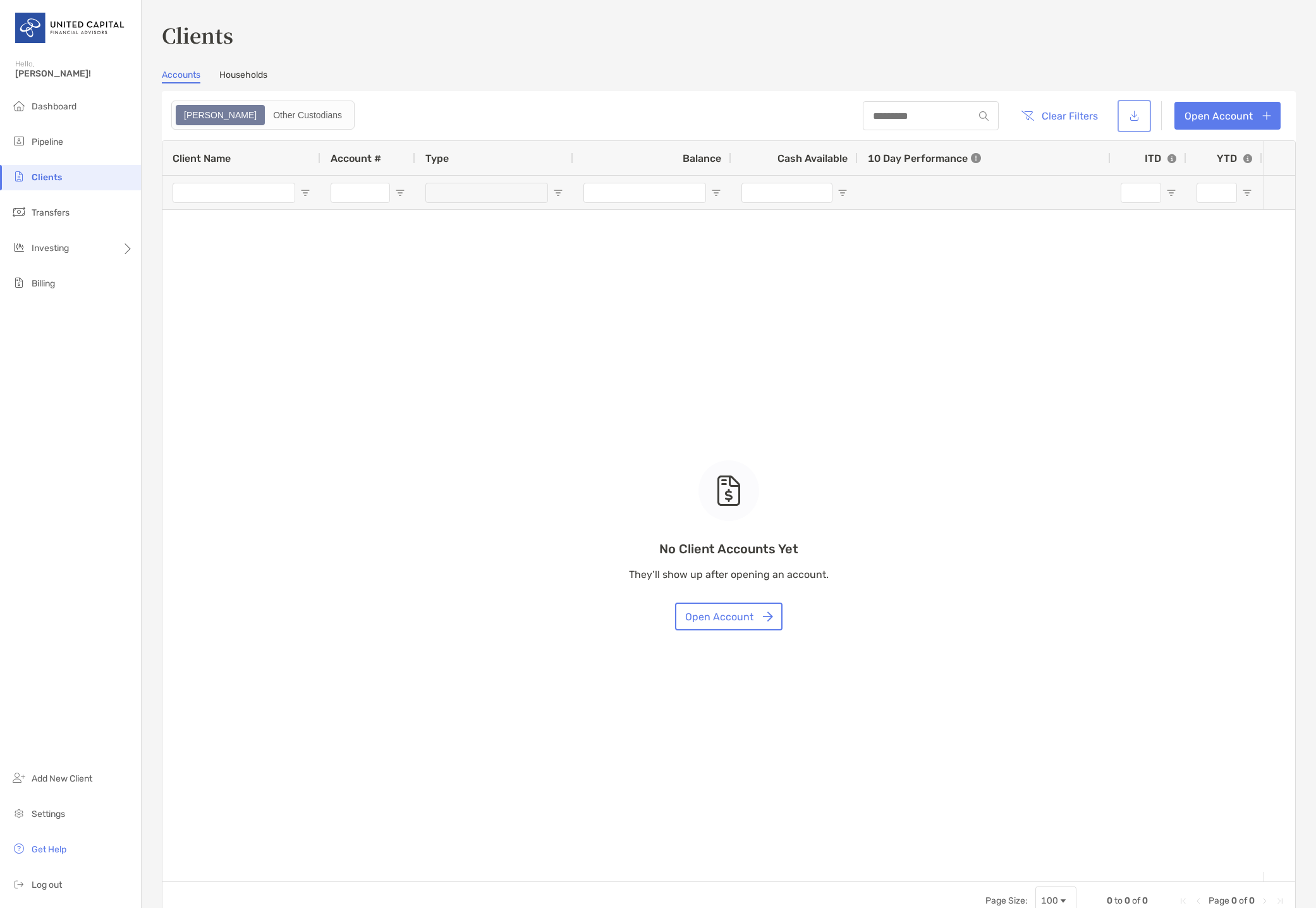
click at [1134, 123] on button "button" at bounding box center [1134, 115] width 29 height 27
click at [738, 251] on div "No Client Accounts Yet They’ll show up after opening an account. Open Account" at bounding box center [729, 511] width 1132 height 740
